Goal: Information Seeking & Learning: Learn about a topic

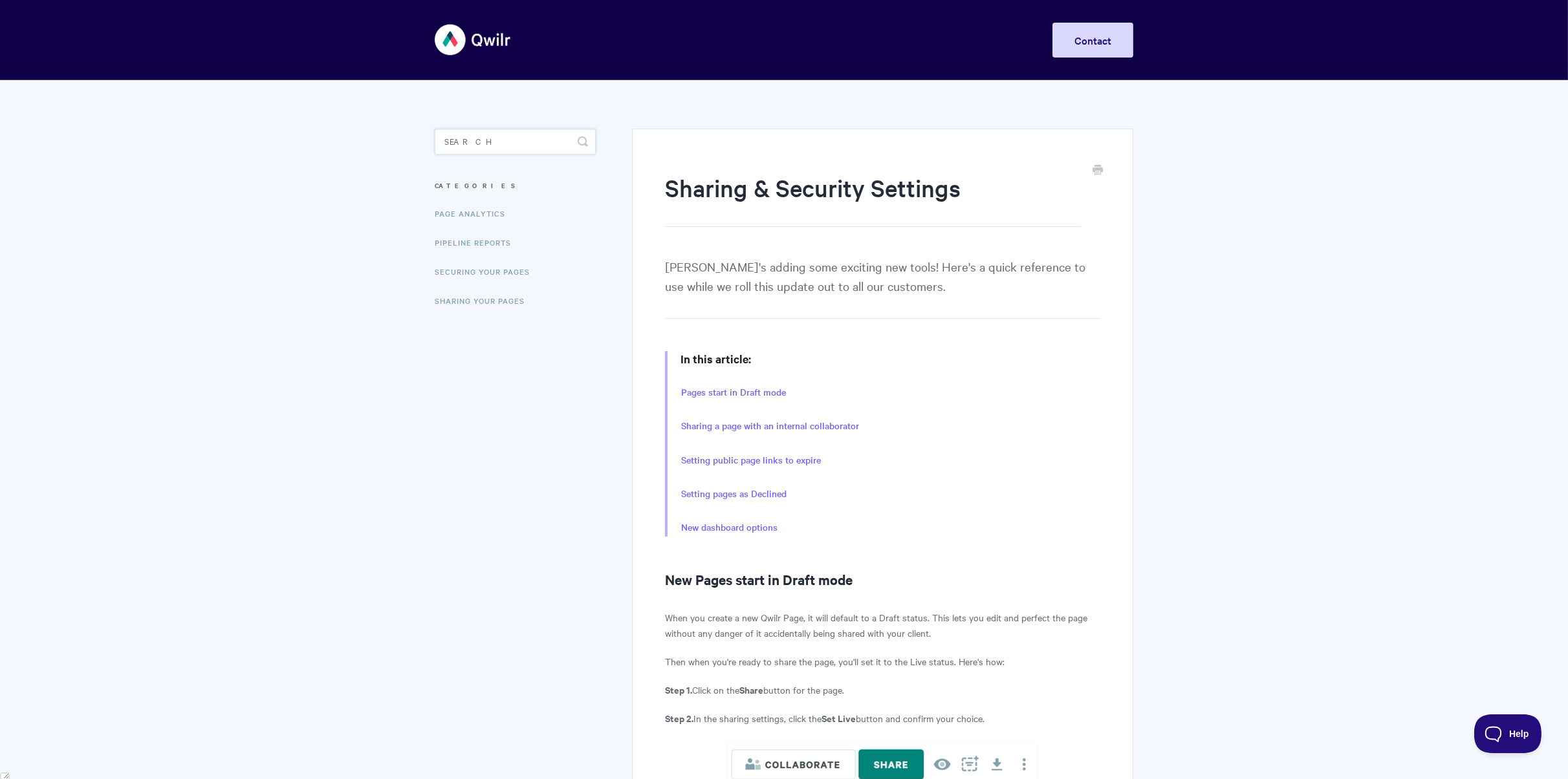
click at [483, 133] on input "Search" at bounding box center [515, 142] width 161 height 26
type input "i"
type input "unlock"
click at [794, 220] on h1 "Sharing & Security Settings" at bounding box center [872, 199] width 416 height 56
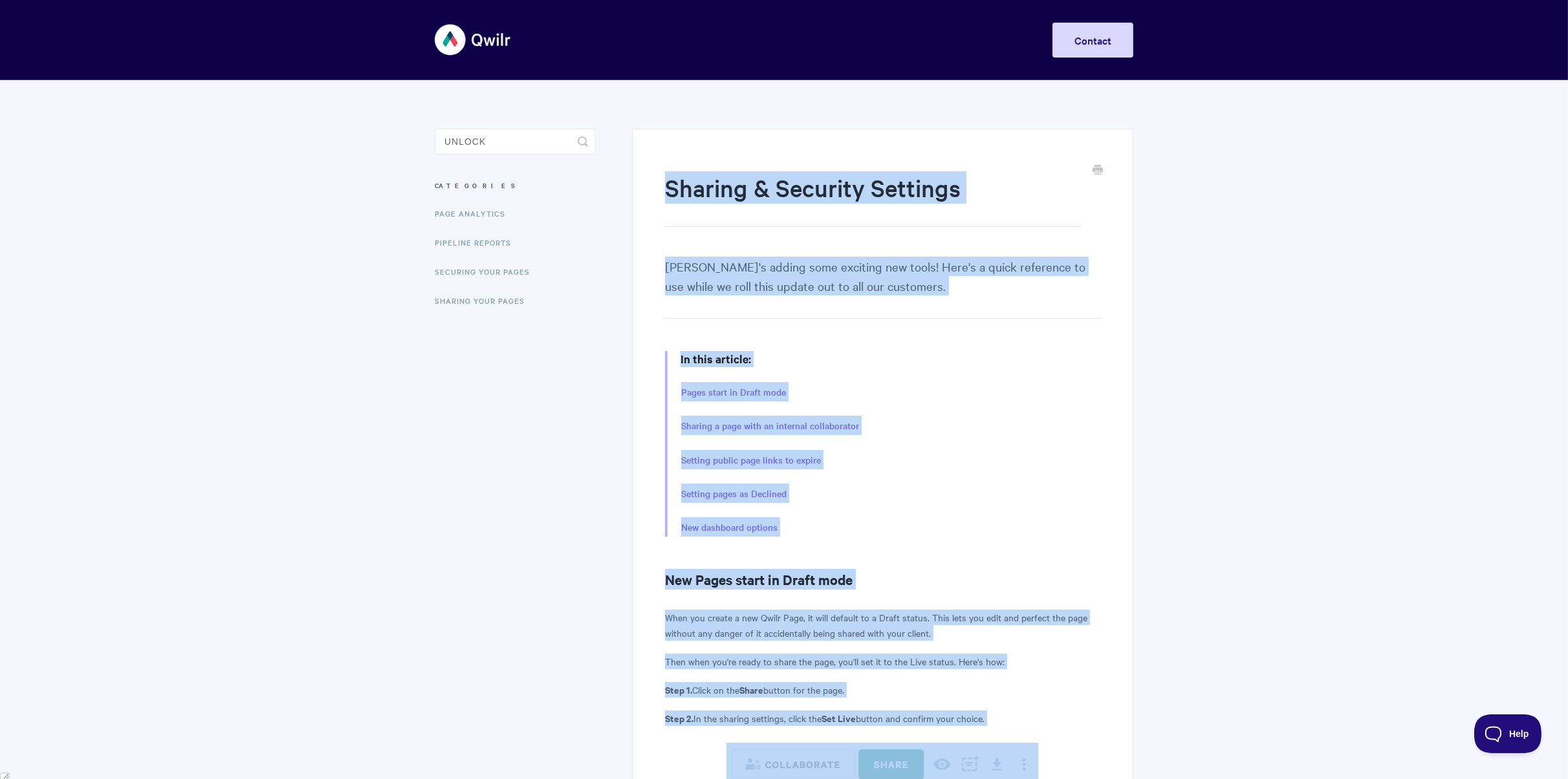
drag, startPoint x: 666, startPoint y: 184, endPoint x: 1084, endPoint y: 638, distance: 617.1
type textarea "Sharing & Security Settings Qwilr's adding some exciting new tools! Here's a qu…"
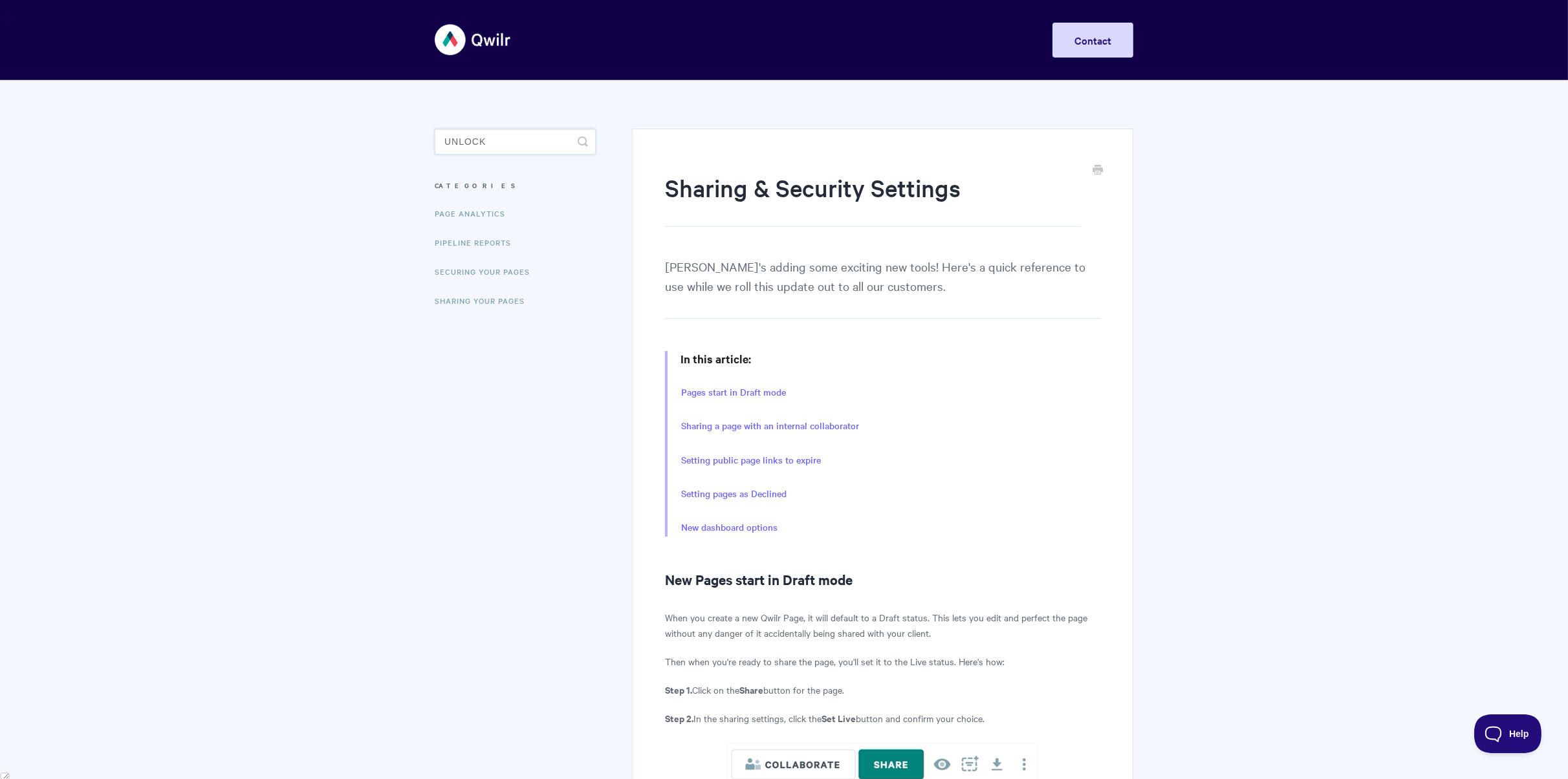
click at [504, 138] on input "unlock" at bounding box center [515, 142] width 161 height 26
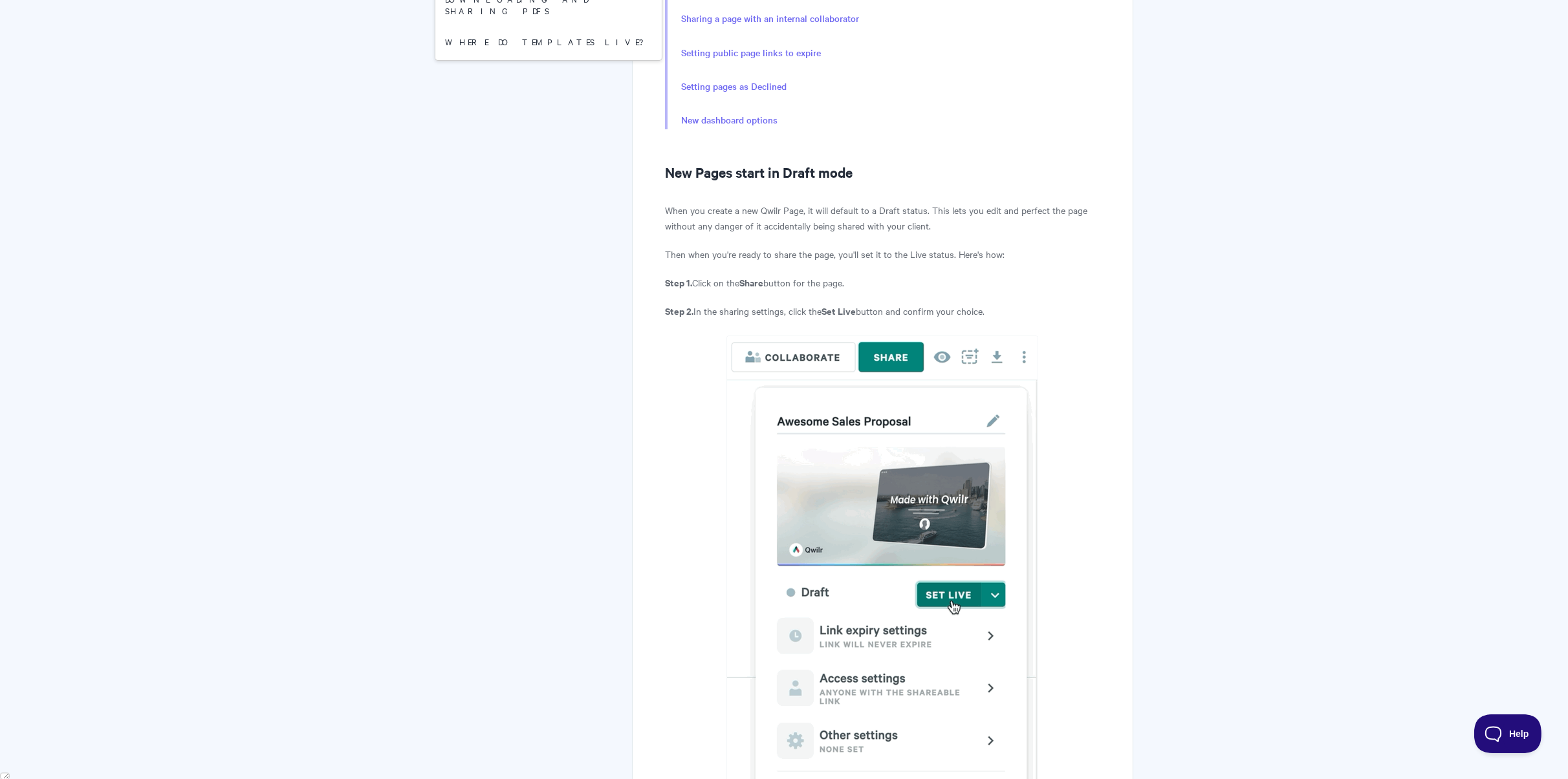
scroll to position [65, 0]
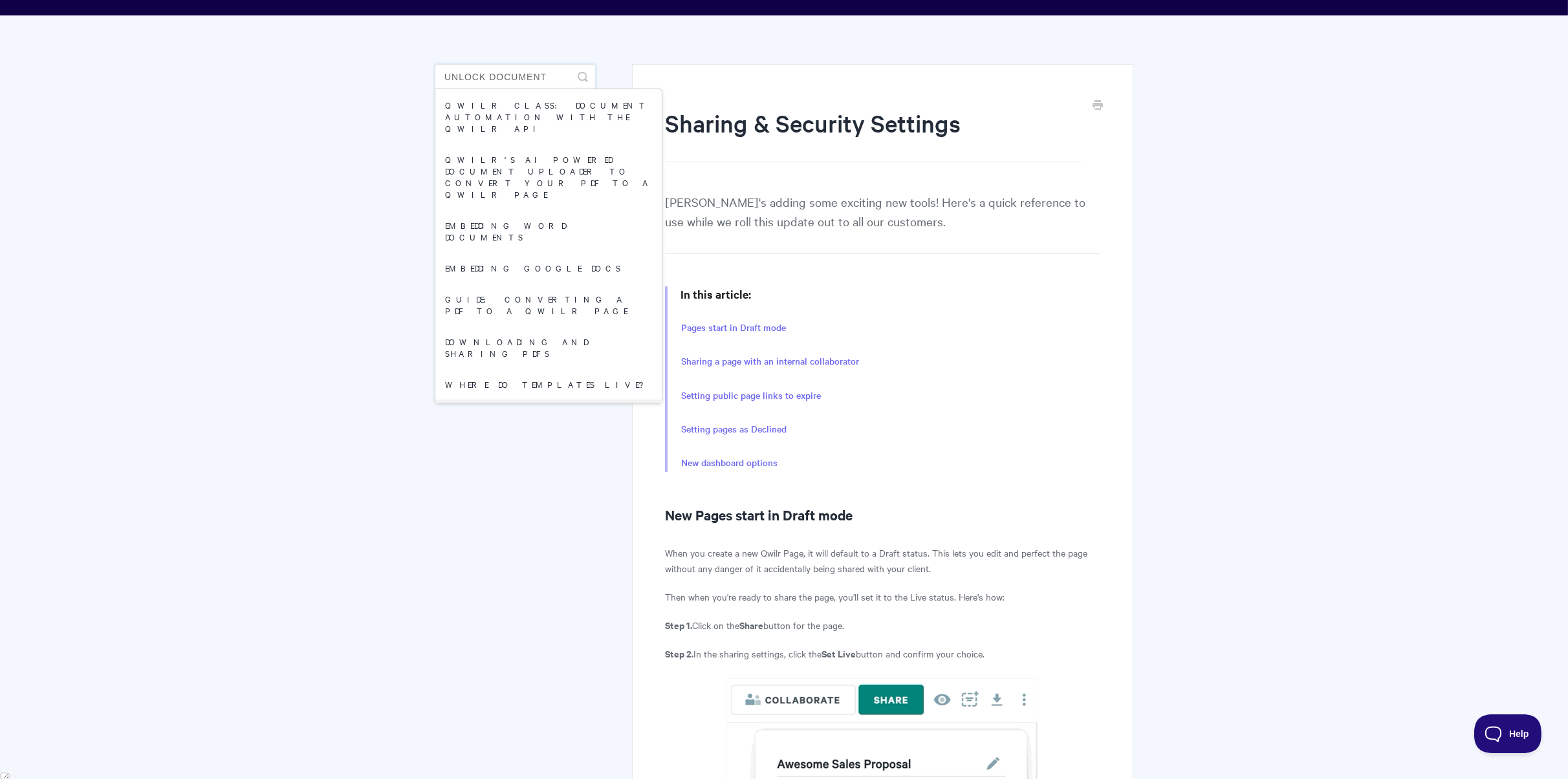
type input "unlock document"
